Goal: Task Accomplishment & Management: Manage account settings

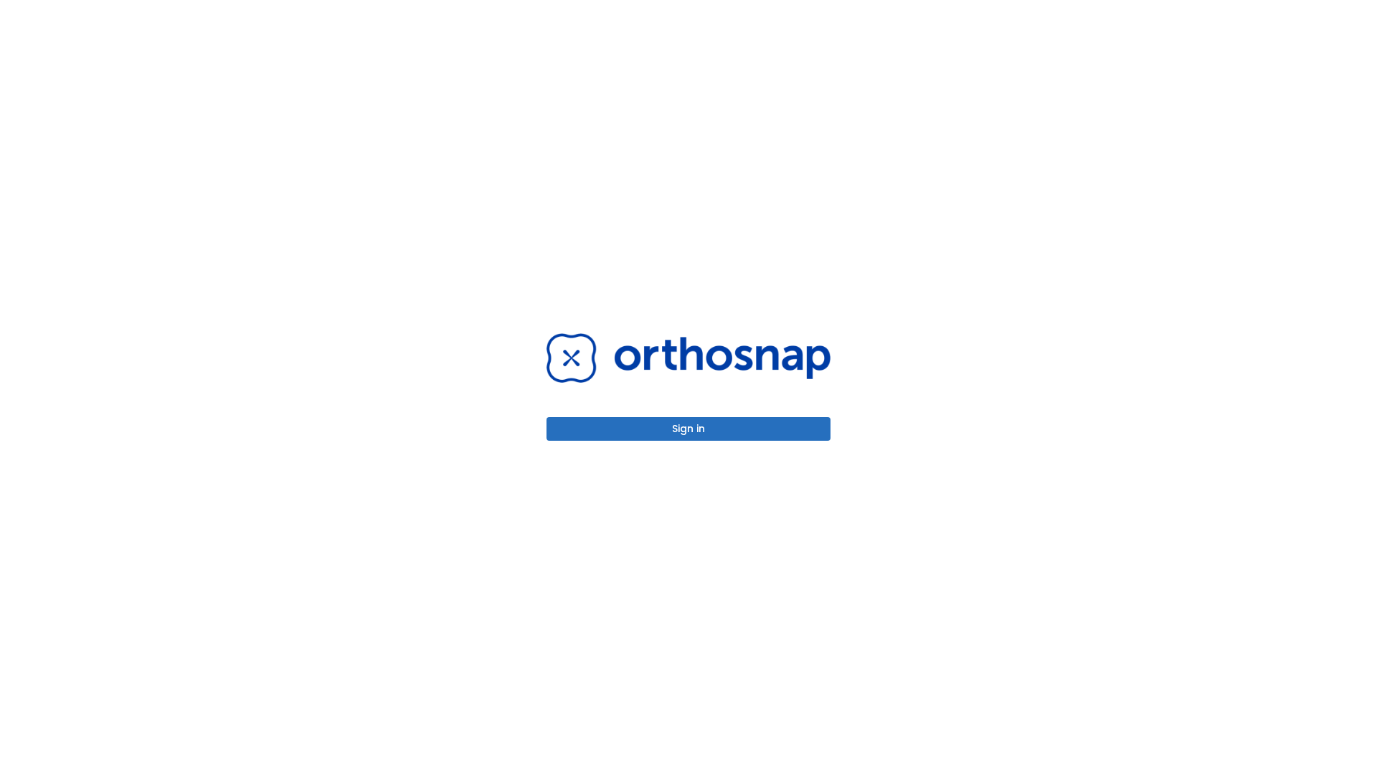
click at [688, 429] on button "Sign in" at bounding box center [688, 429] width 284 height 24
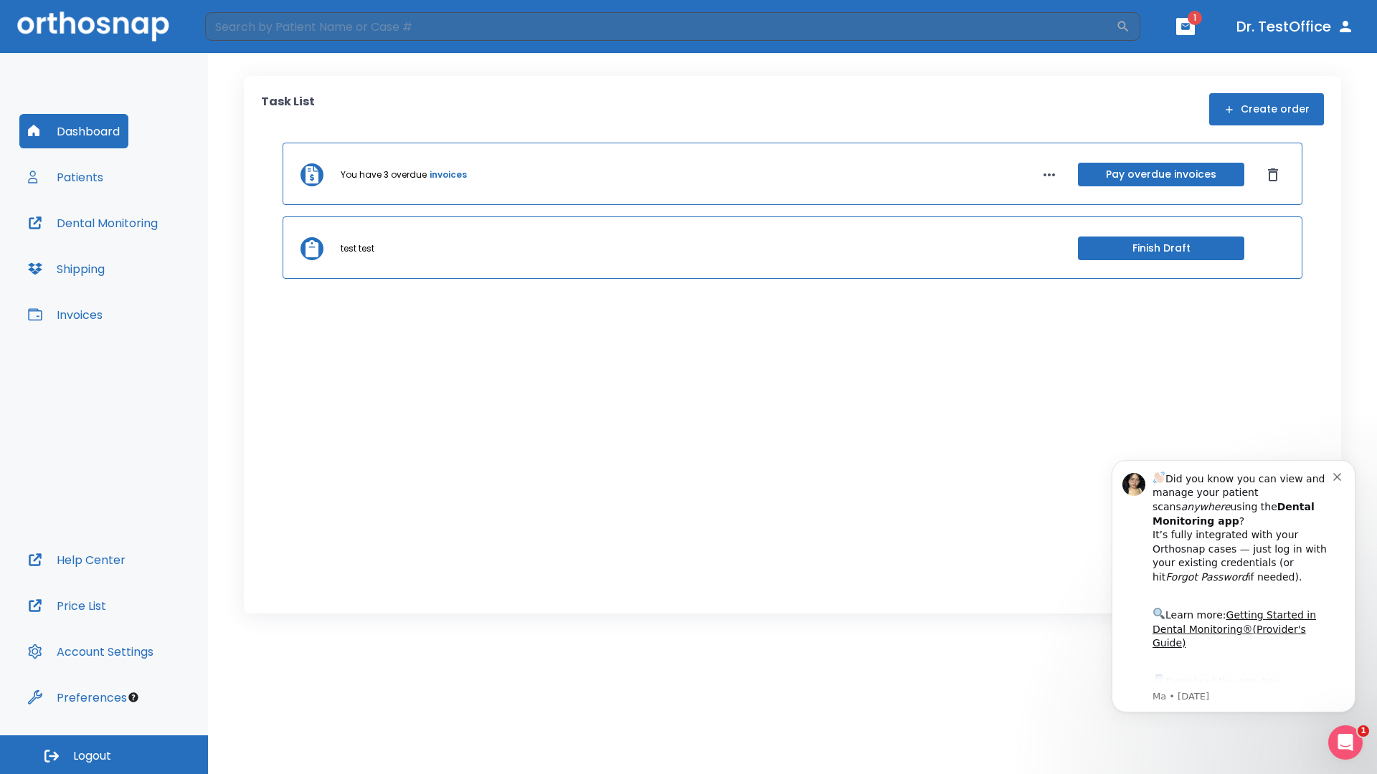
click at [104, 755] on span "Logout" at bounding box center [92, 757] width 38 height 16
